Goal: Information Seeking & Learning: Learn about a topic

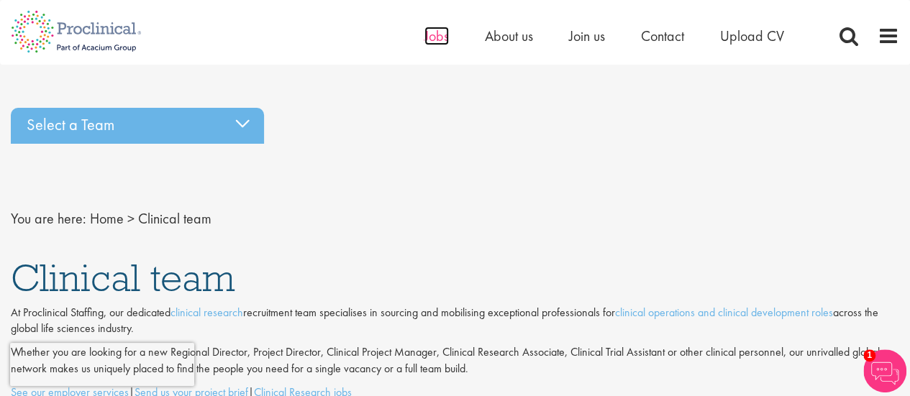
click at [434, 36] on span "Jobs" at bounding box center [436, 36] width 24 height 19
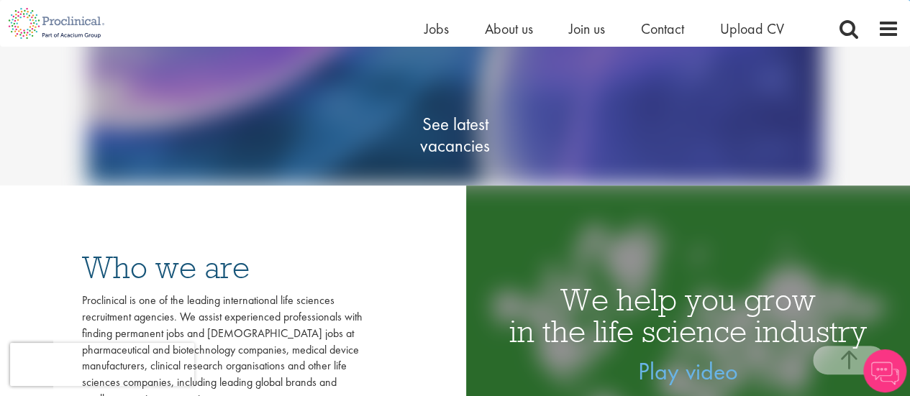
scroll to position [173, 0]
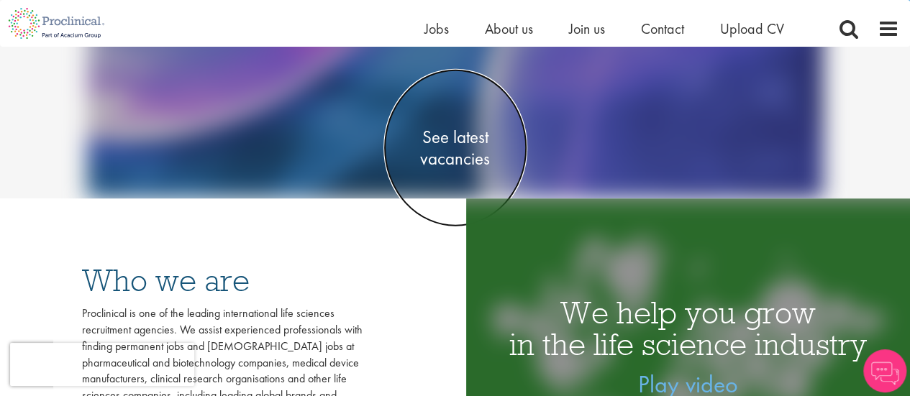
click at [446, 150] on span "See latest vacancies" at bounding box center [455, 148] width 144 height 43
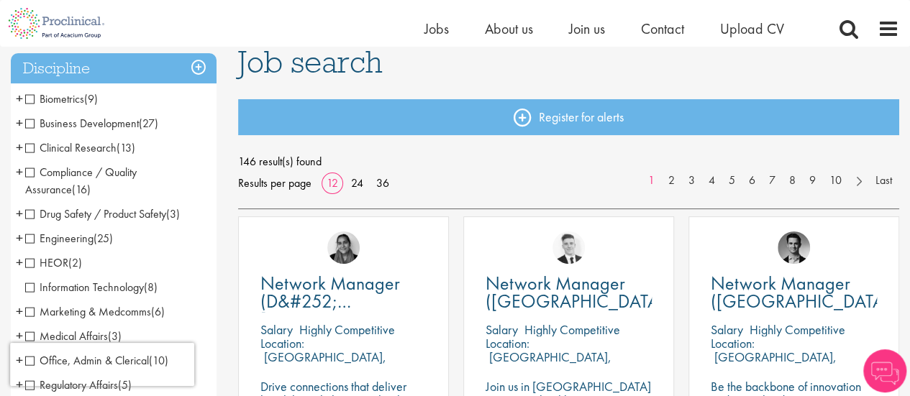
scroll to position [115, 0]
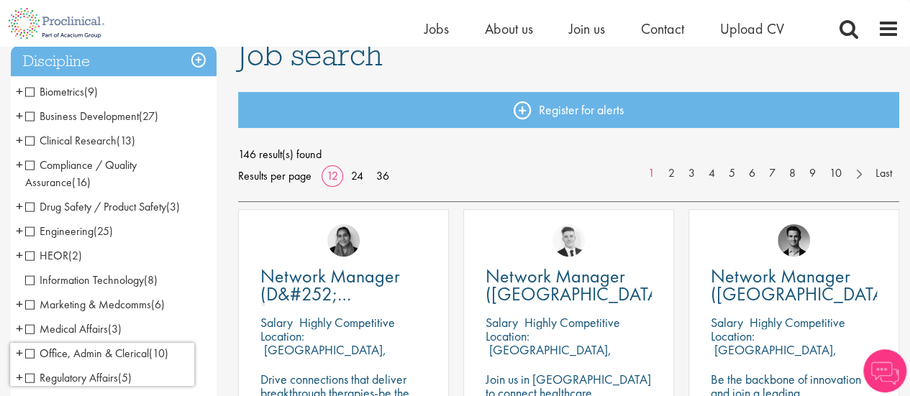
click at [42, 144] on span "Clinical Research" at bounding box center [70, 140] width 91 height 15
click at [28, 147] on span "Clinical Research" at bounding box center [70, 140] width 91 height 15
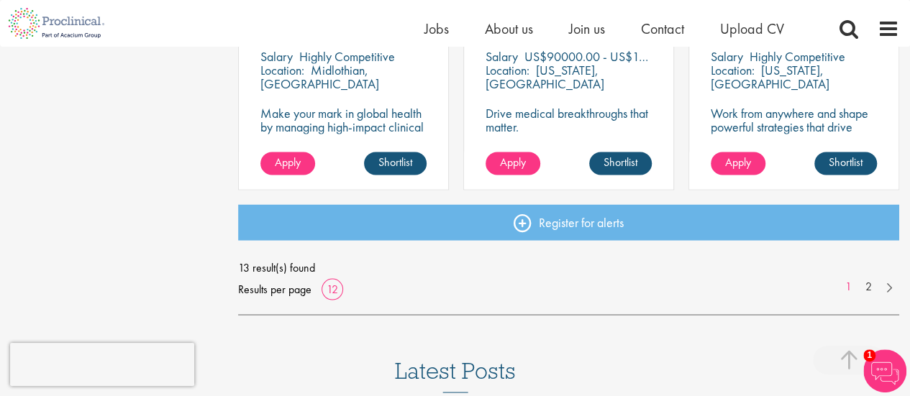
scroll to position [1169, 0]
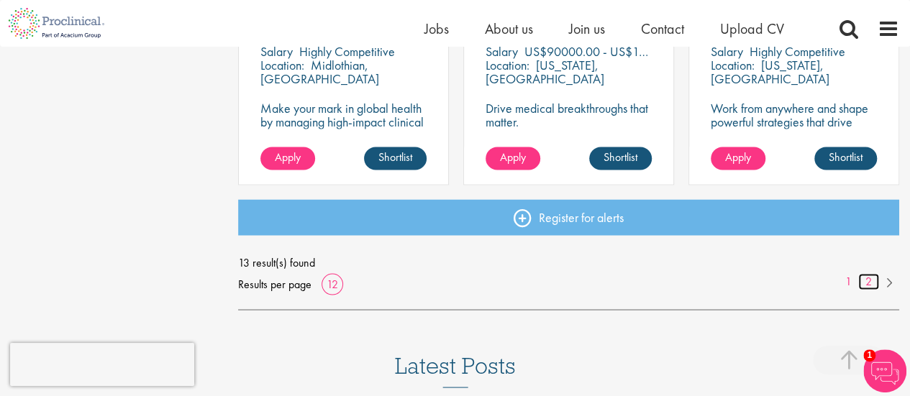
click at [867, 282] on link "2" at bounding box center [868, 281] width 21 height 17
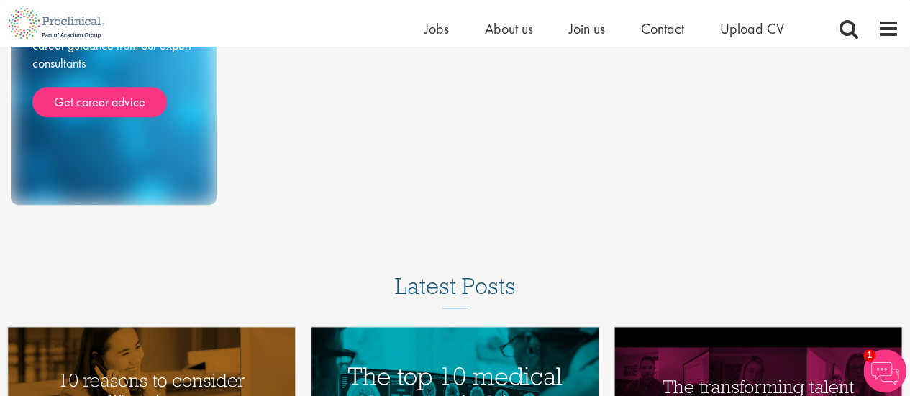
scroll to position [296, 0]
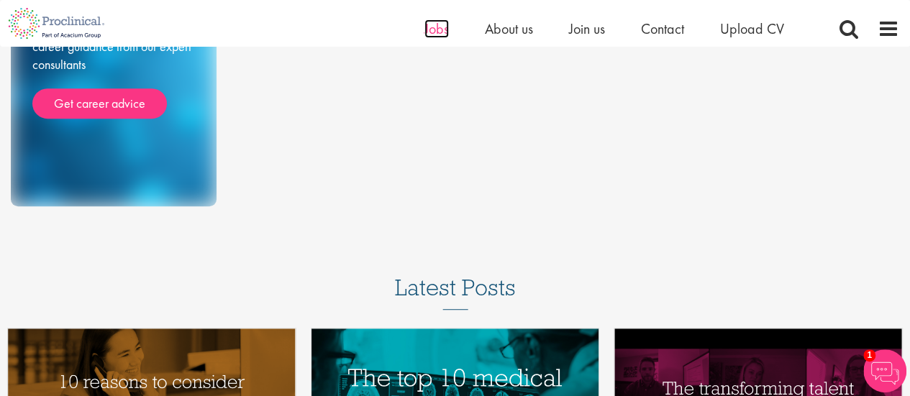
click at [437, 37] on span "Jobs" at bounding box center [436, 28] width 24 height 19
